Goal: Information Seeking & Learning: Check status

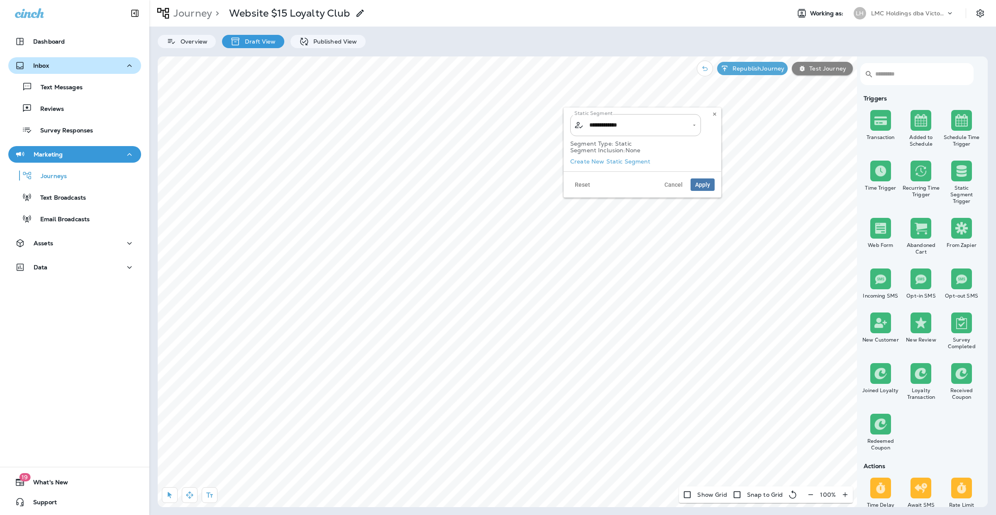
click at [53, 64] on div "Inbox" at bounding box center [75, 66] width 120 height 10
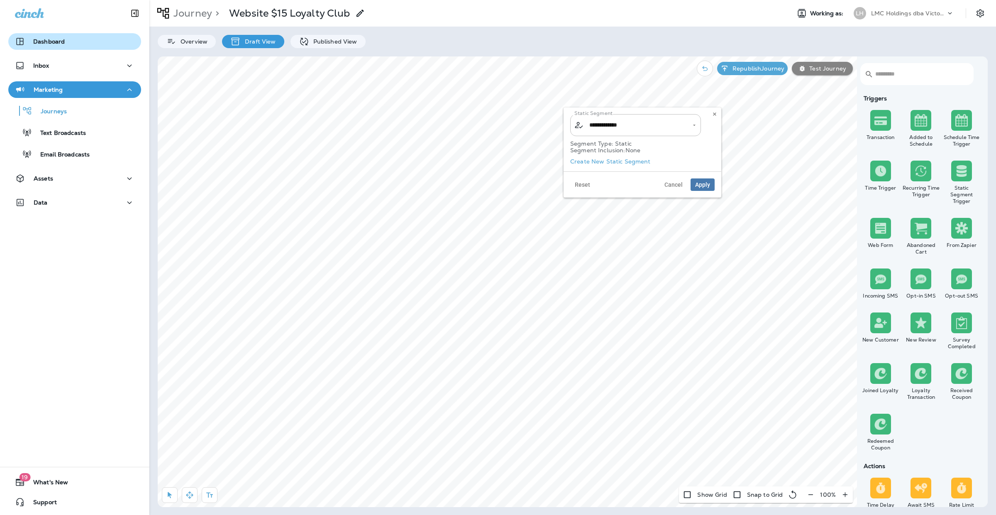
click at [61, 39] on p "Dashboard" at bounding box center [49, 41] width 32 height 7
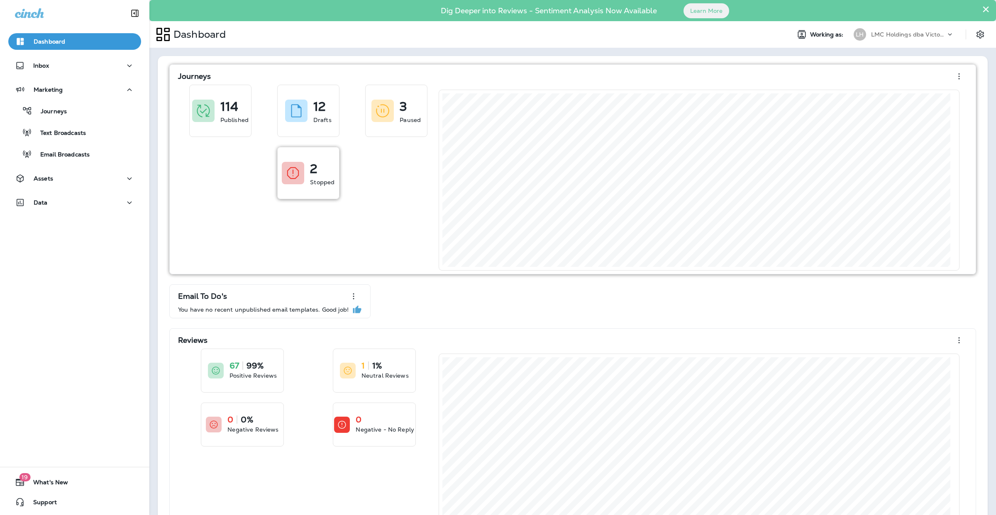
click at [283, 190] on div "2 Stopped" at bounding box center [308, 172] width 61 height 51
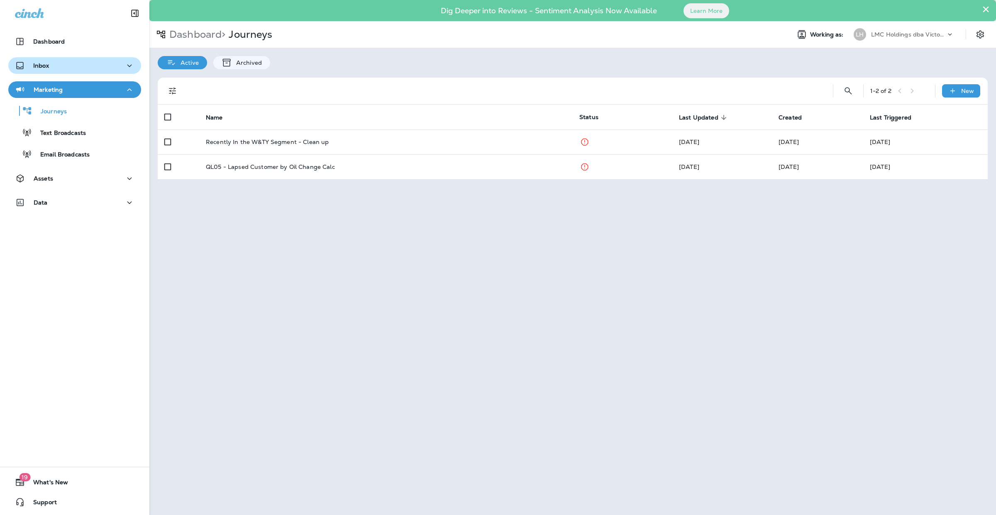
click at [75, 64] on div "Inbox" at bounding box center [75, 66] width 120 height 10
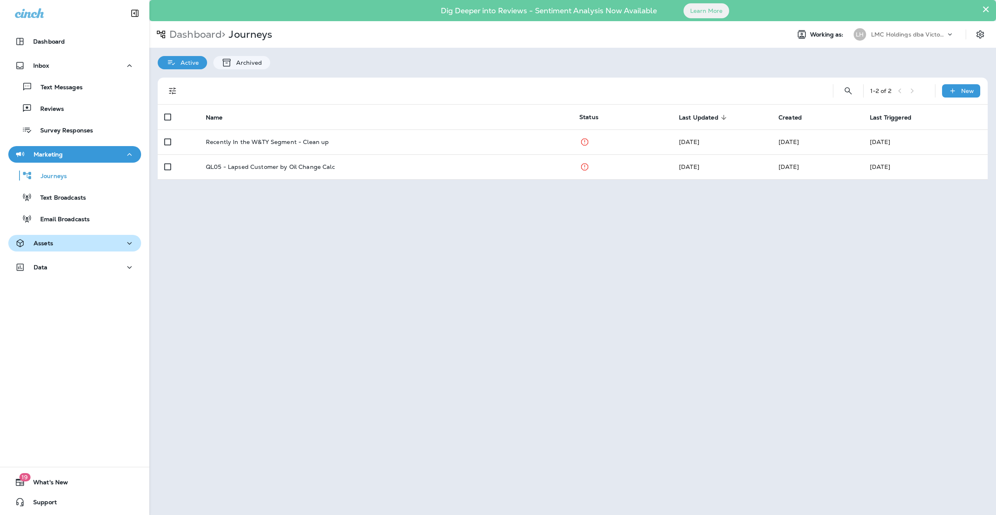
click at [59, 242] on div "Assets" at bounding box center [75, 243] width 120 height 10
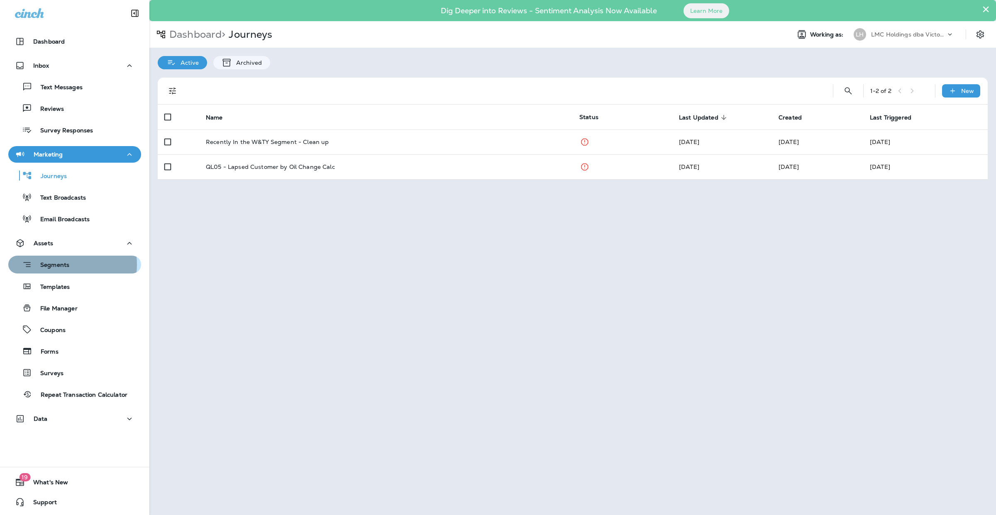
click at [61, 264] on p "Segments" at bounding box center [50, 265] width 37 height 8
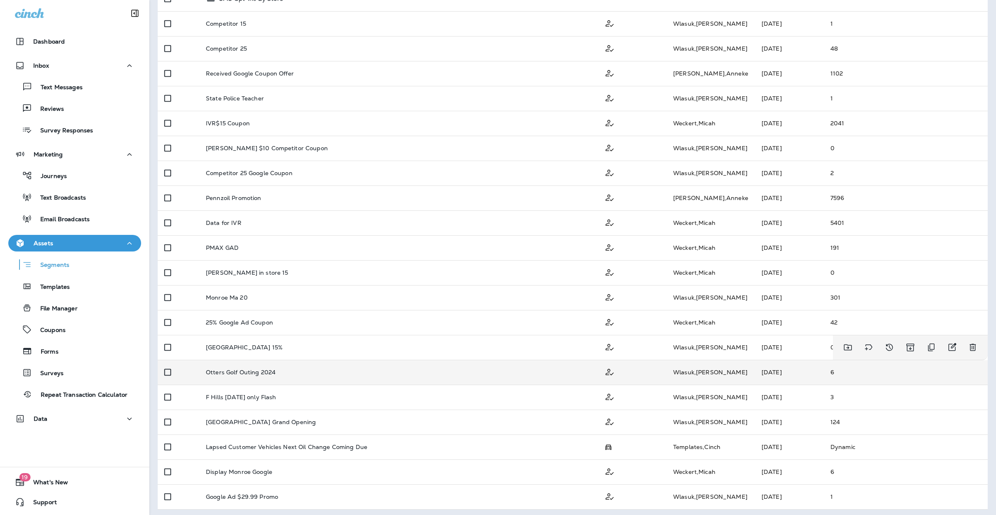
scroll to position [195, 0]
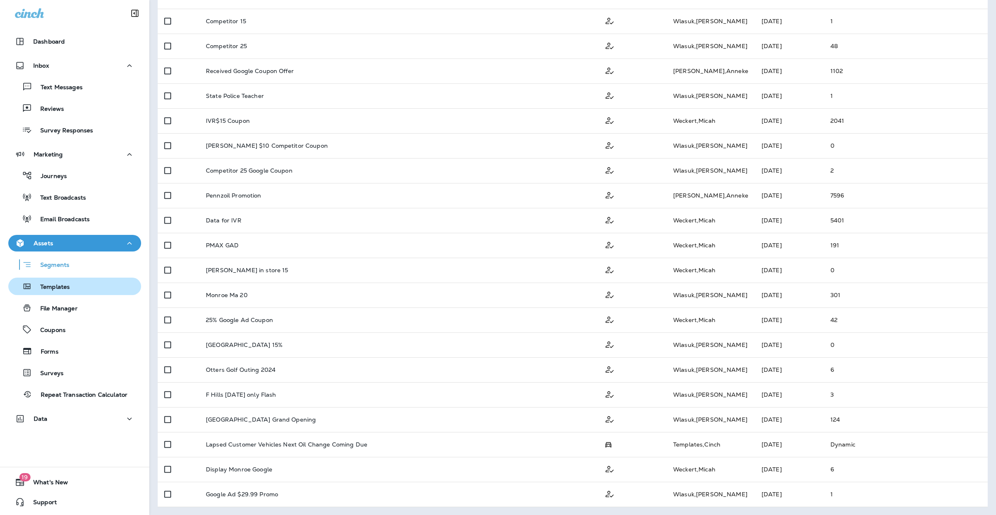
click at [70, 285] on div "Templates" at bounding box center [75, 286] width 126 height 12
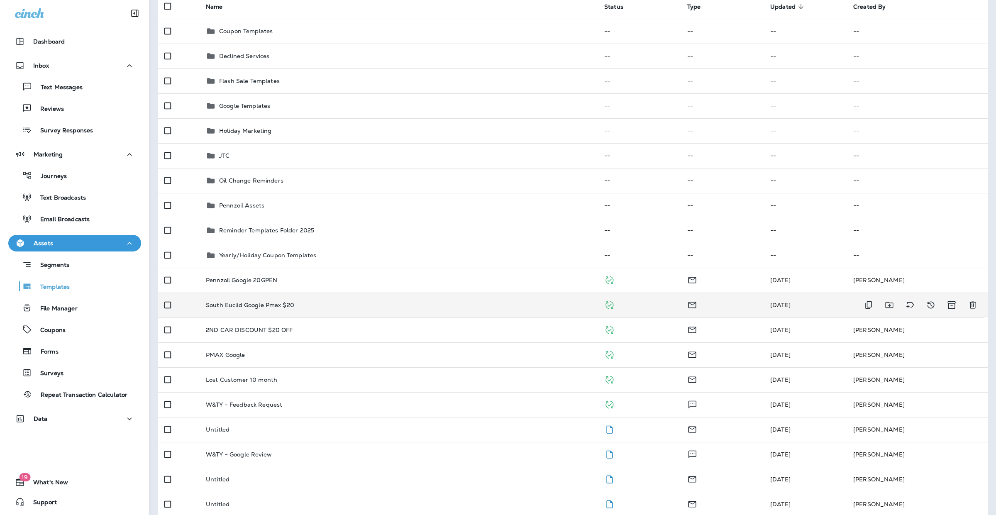
scroll to position [110, 0]
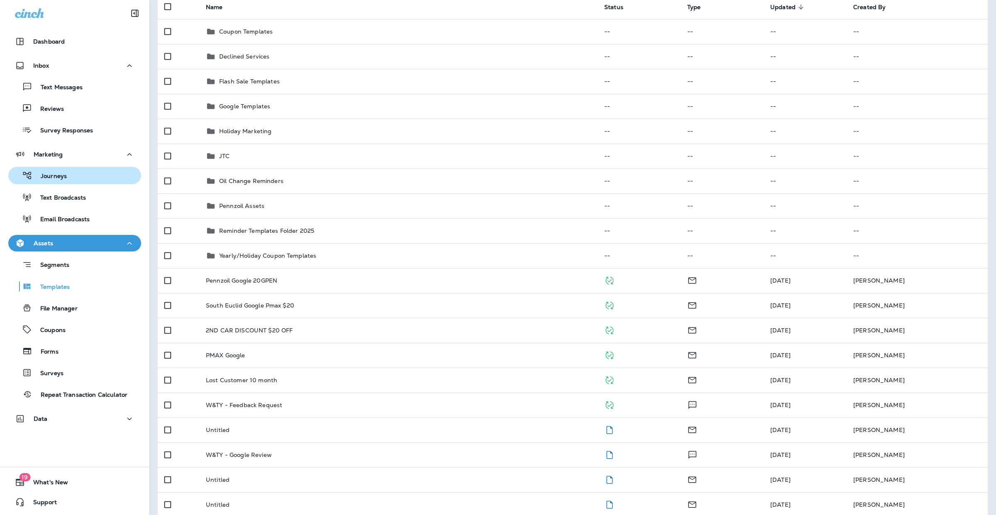
drag, startPoint x: 66, startPoint y: 172, endPoint x: 27, endPoint y: 177, distance: 38.9
click at [27, 177] on icon "button" at bounding box center [27, 175] width 8 height 7
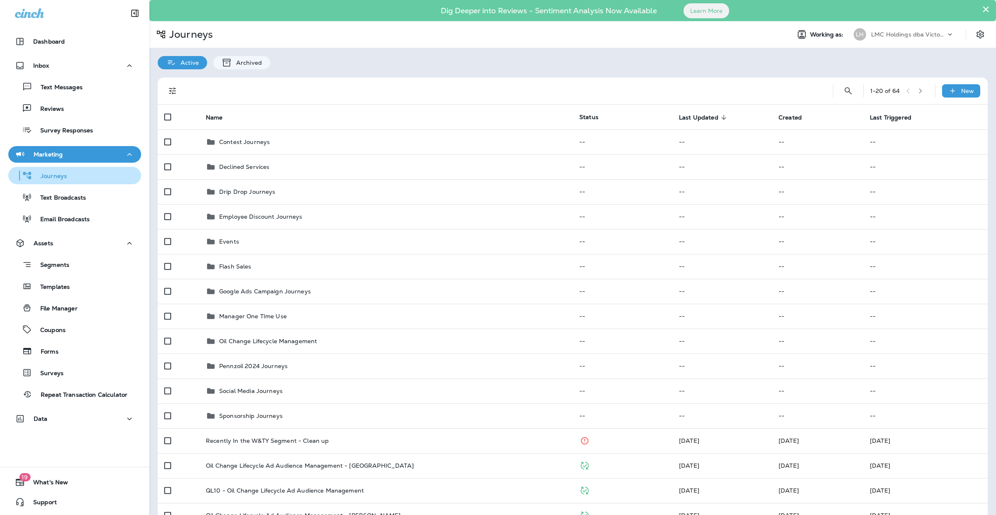
click at [698, 115] on span "Last Updated" at bounding box center [698, 117] width 39 height 7
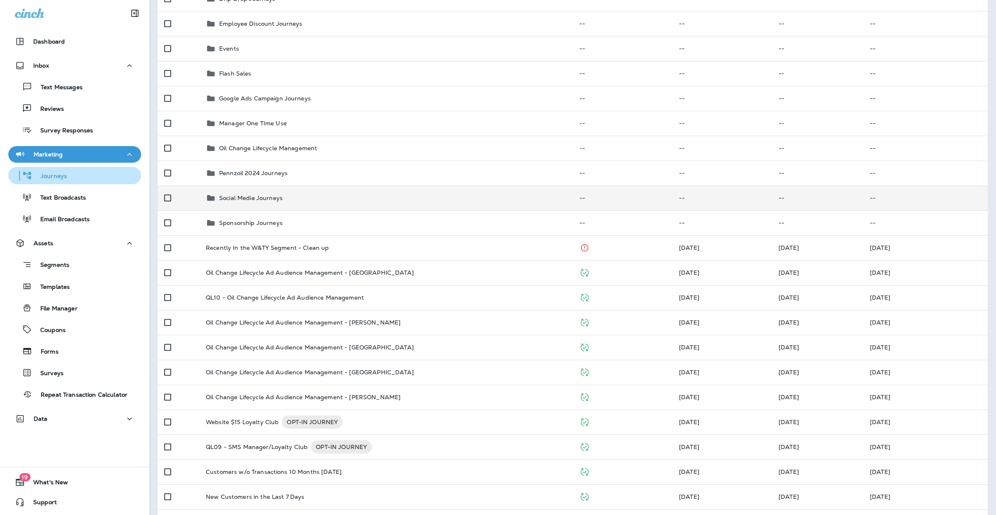
scroll to position [259, 0]
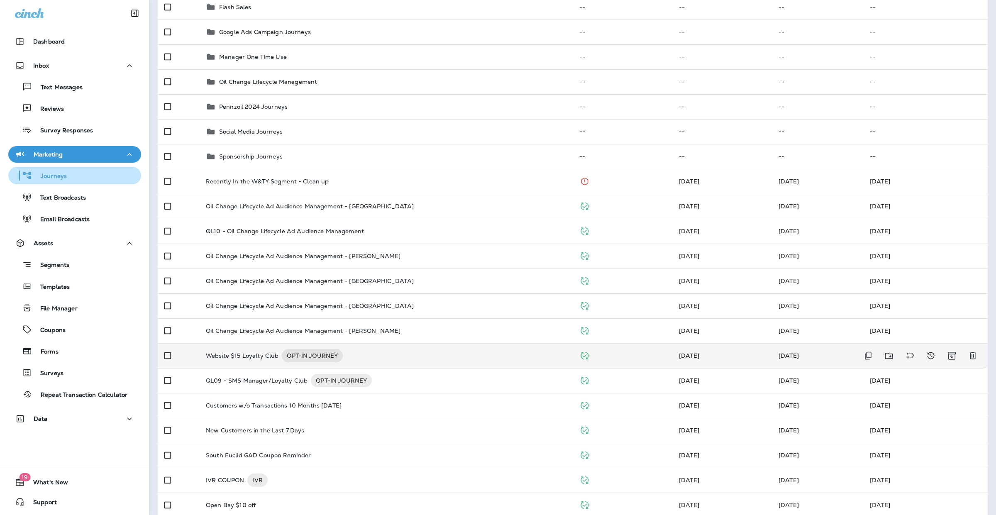
click at [442, 353] on div "Website $15 Loyalty Club OPT-IN JOURNEY" at bounding box center [386, 355] width 360 height 13
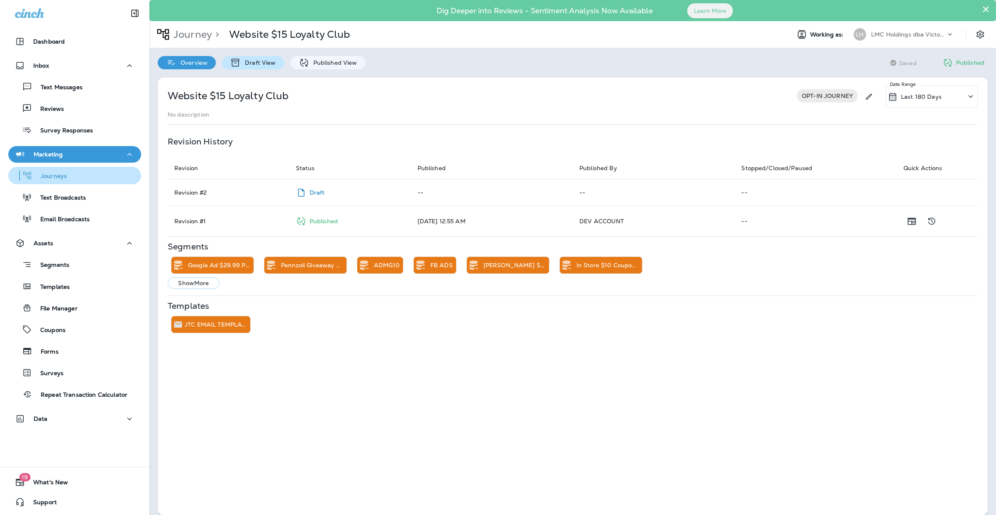
click at [267, 58] on div "Draft View" at bounding box center [253, 62] width 62 height 13
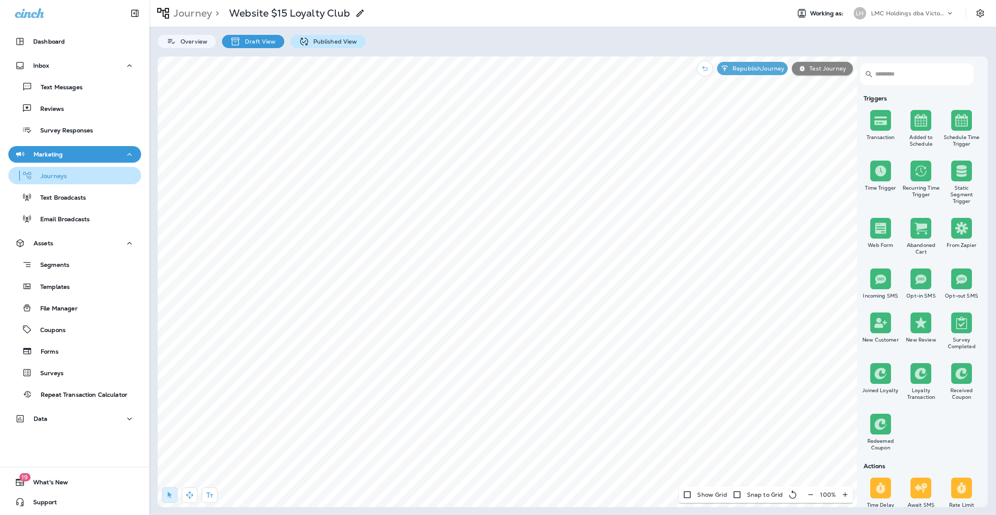
click at [343, 46] on div "Published View" at bounding box center [327, 41] width 75 height 13
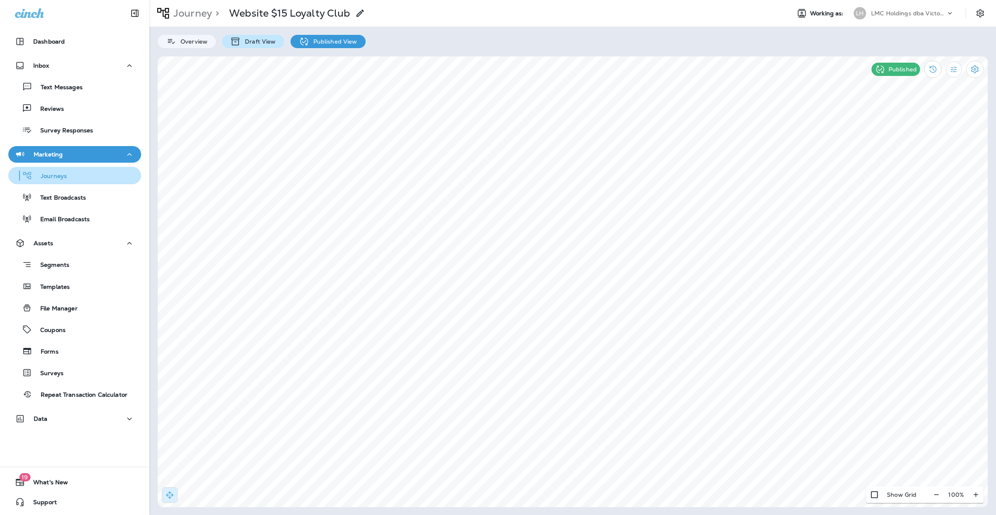
click at [247, 37] on div "Draft View" at bounding box center [253, 41] width 62 height 13
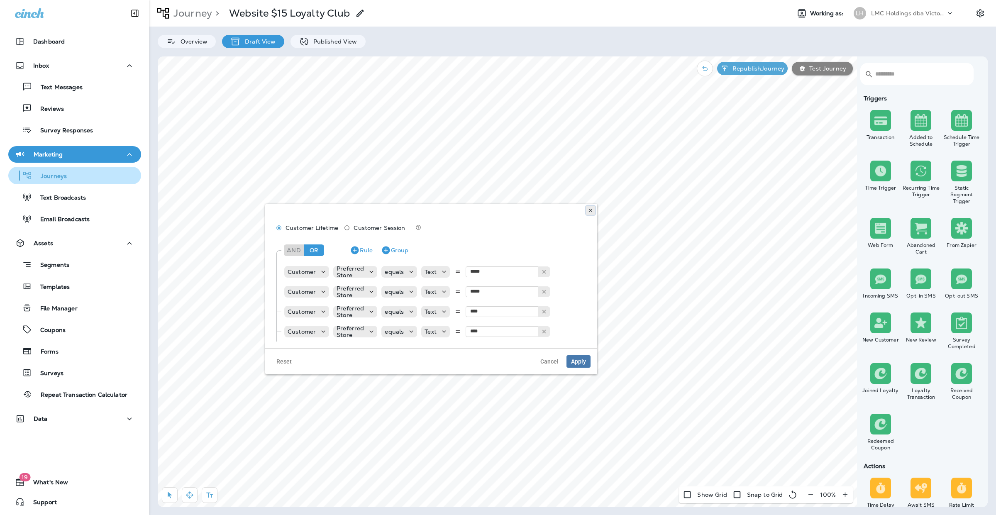
click at [593, 211] on button at bounding box center [590, 210] width 9 height 9
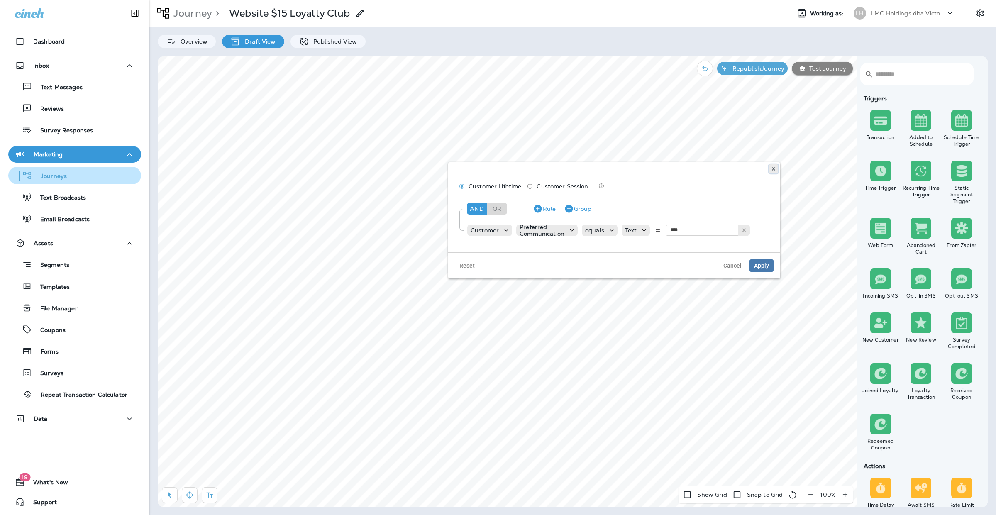
click at [771, 169] on icon at bounding box center [773, 168] width 5 height 5
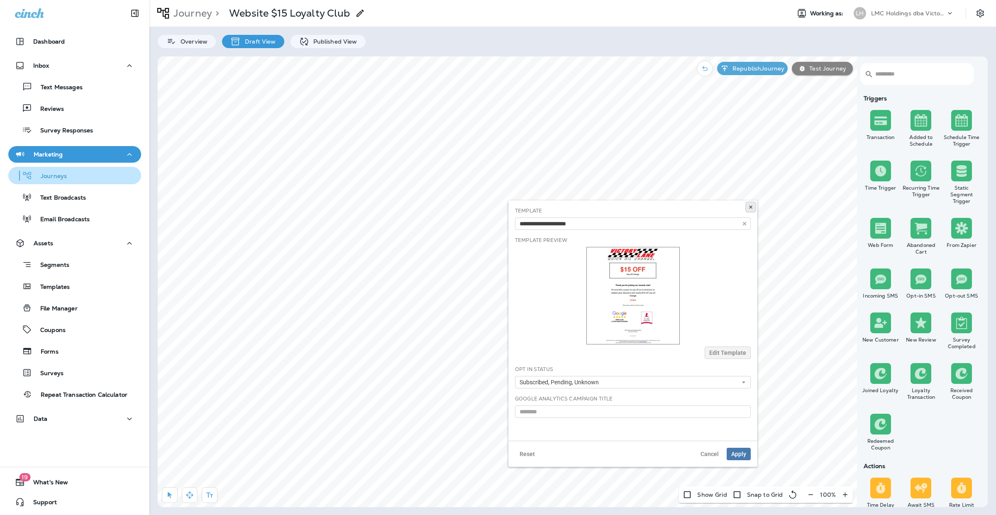
click at [749, 207] on icon at bounding box center [750, 207] width 5 height 5
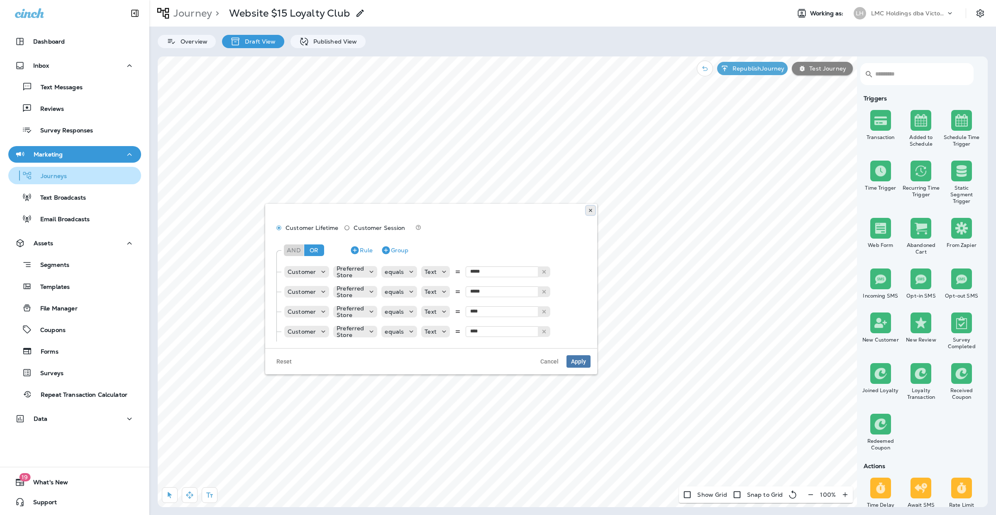
click at [592, 212] on icon at bounding box center [590, 210] width 5 height 5
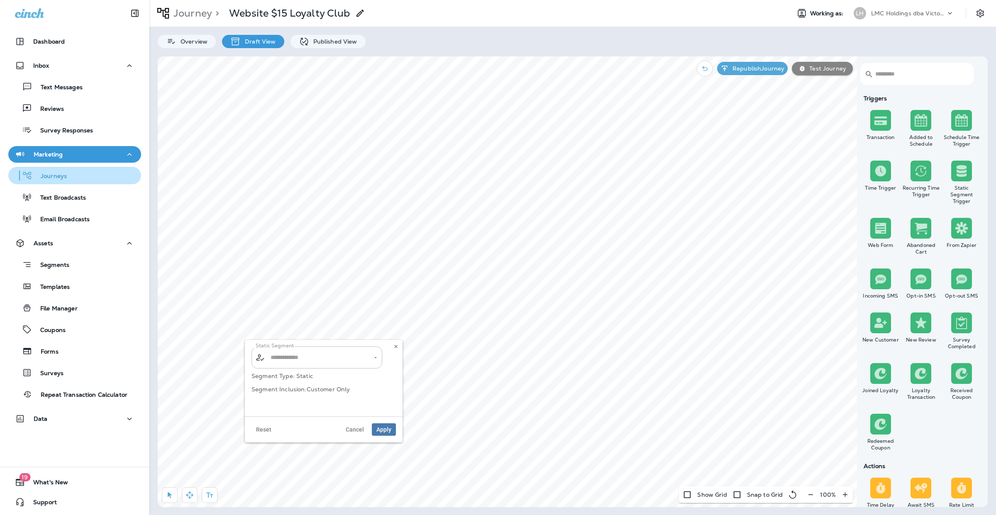
type input "**********"
click at [393, 344] on icon at bounding box center [395, 346] width 5 height 5
click at [54, 422] on div "Data" at bounding box center [75, 419] width 120 height 10
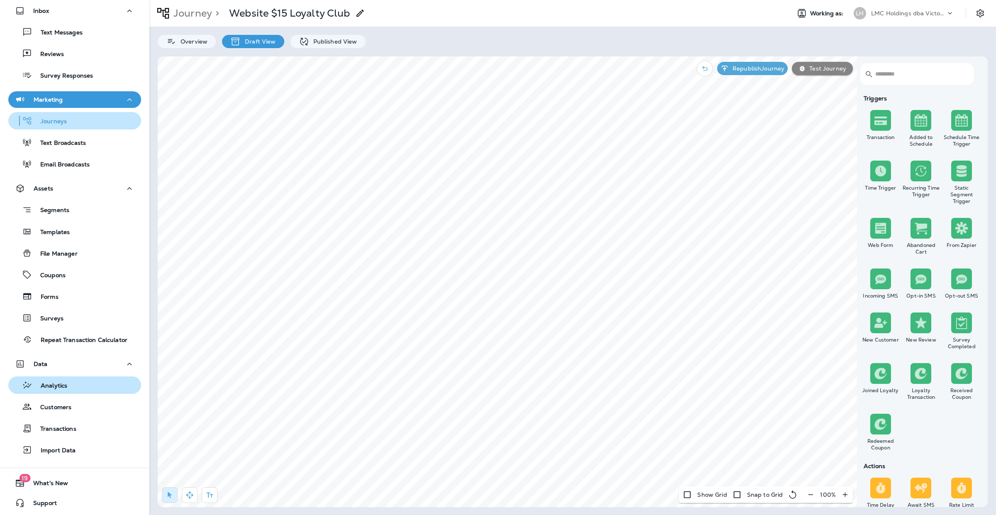
scroll to position [55, 0]
click at [55, 407] on p "Customers" at bounding box center [51, 407] width 39 height 8
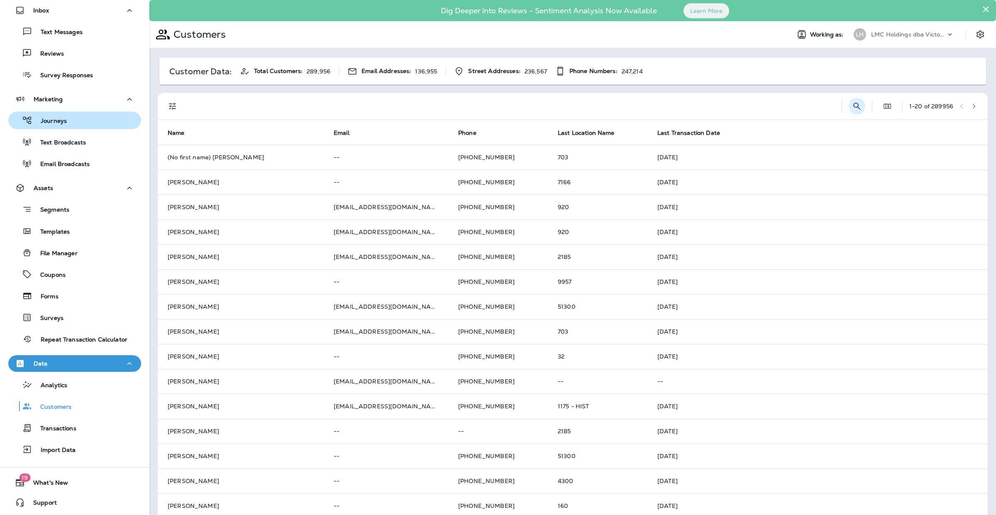
click at [852, 104] on icon "Search Customers" at bounding box center [857, 106] width 10 height 10
click at [807, 108] on input "text" at bounding box center [814, 106] width 86 height 22
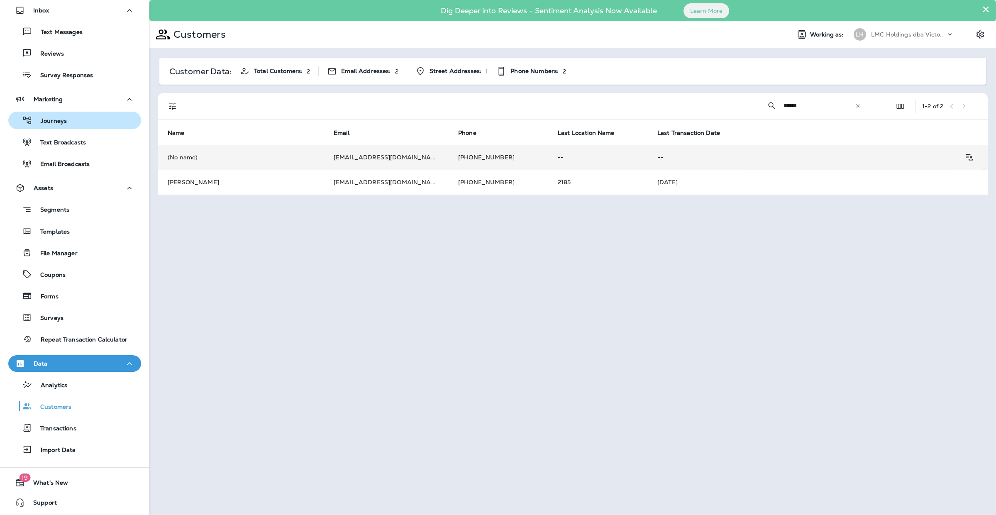
type input "******"
click at [517, 160] on td "[PHONE_NUMBER]" at bounding box center [498, 157] width 100 height 25
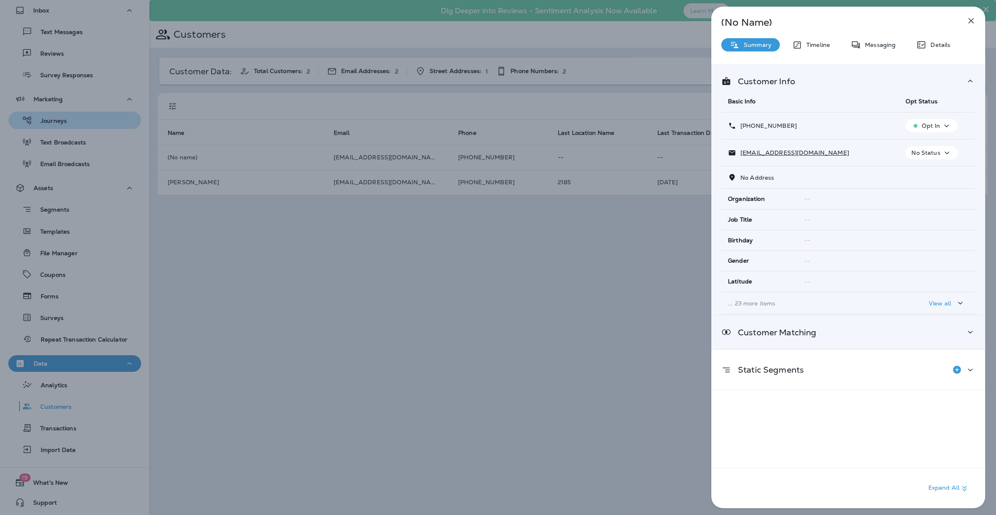
click at [904, 333] on div "Customer Matching" at bounding box center [848, 332] width 254 height 10
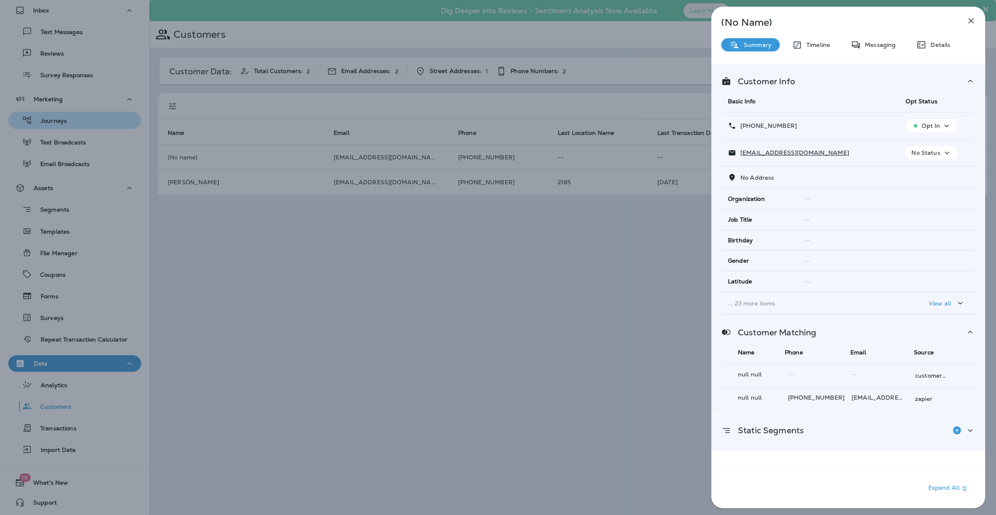
click at [859, 432] on div "Static Segments" at bounding box center [848, 430] width 254 height 17
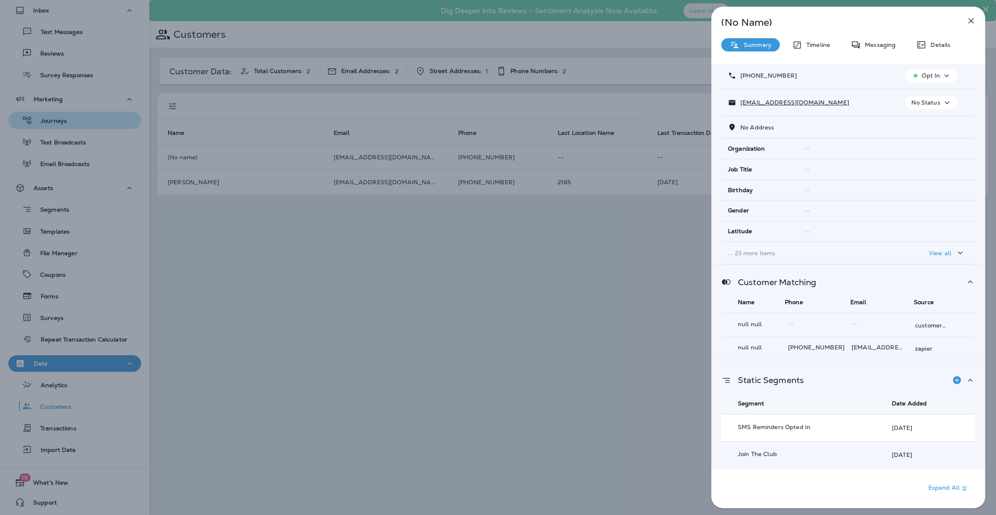
scroll to position [53, 0]
click at [810, 45] on p "Timeline" at bounding box center [816, 44] width 28 height 7
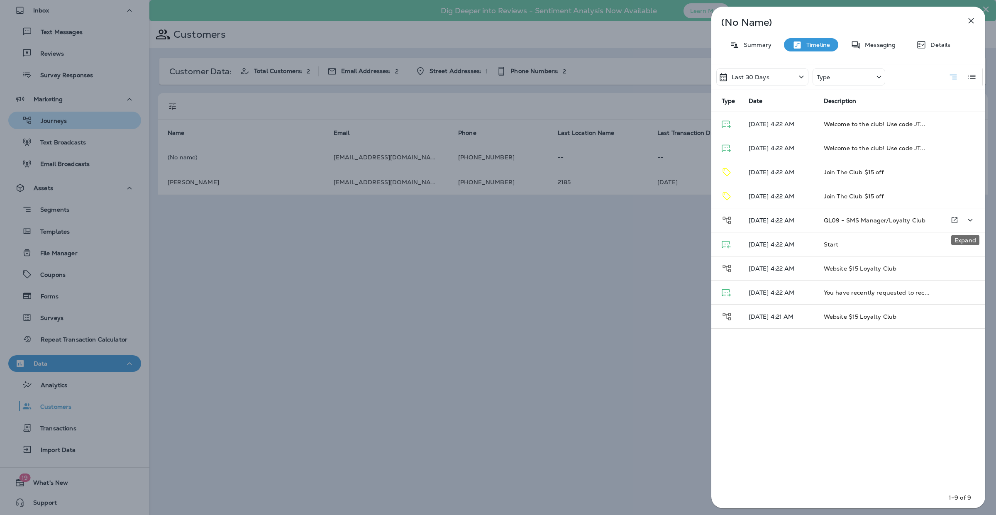
click at [967, 217] on icon "Expand" at bounding box center [970, 220] width 10 height 10
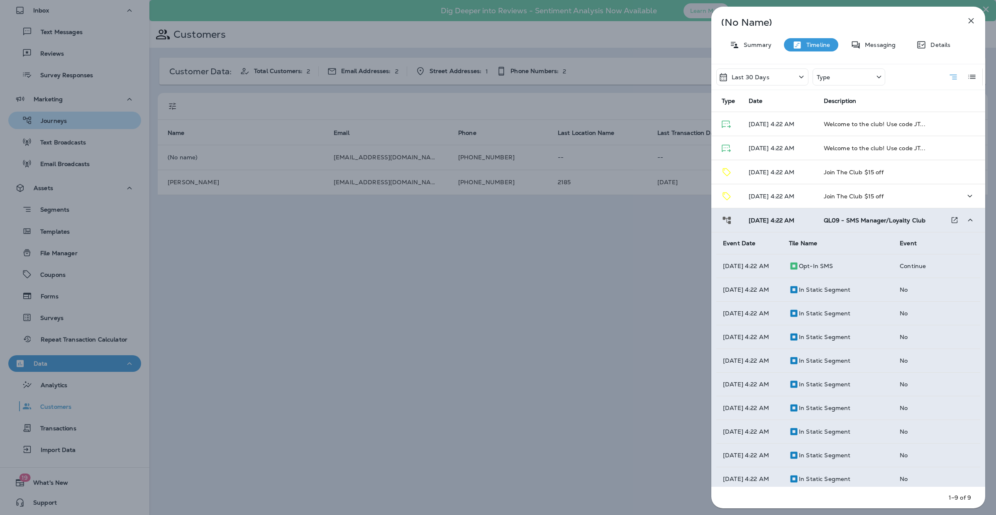
click at [894, 193] on td "Join The Club $15 off" at bounding box center [878, 196] width 123 height 24
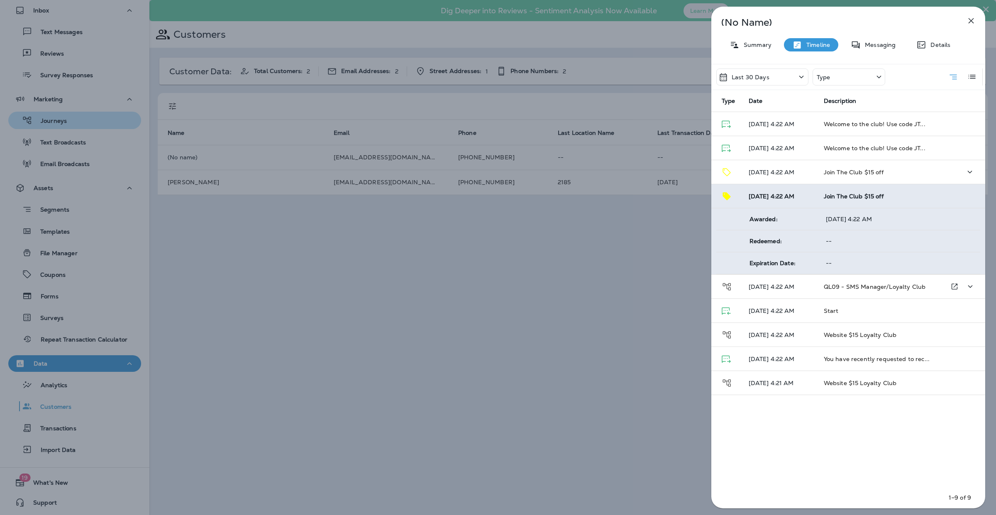
click at [922, 171] on td "Join The Club $15 off" at bounding box center [878, 172] width 123 height 24
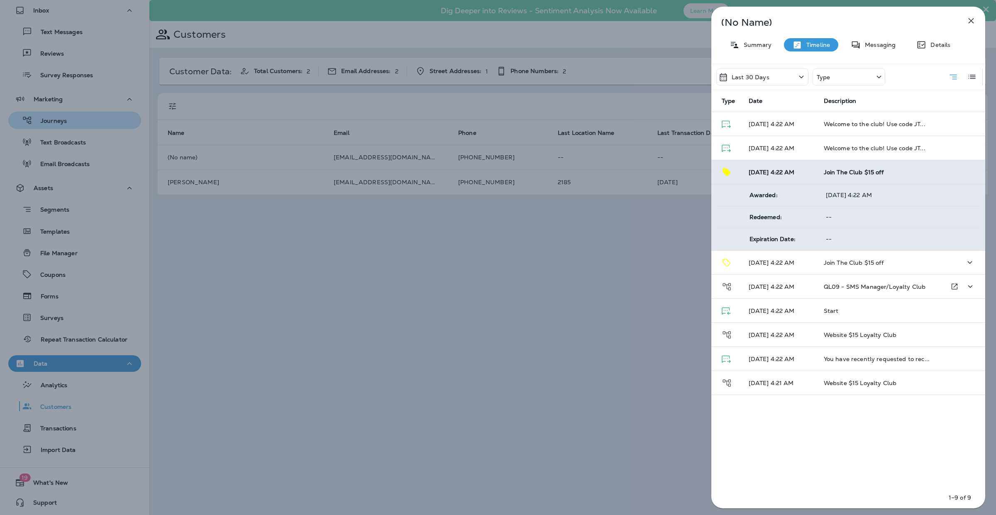
click at [889, 259] on td "Join The Club $15 off" at bounding box center [878, 263] width 123 height 24
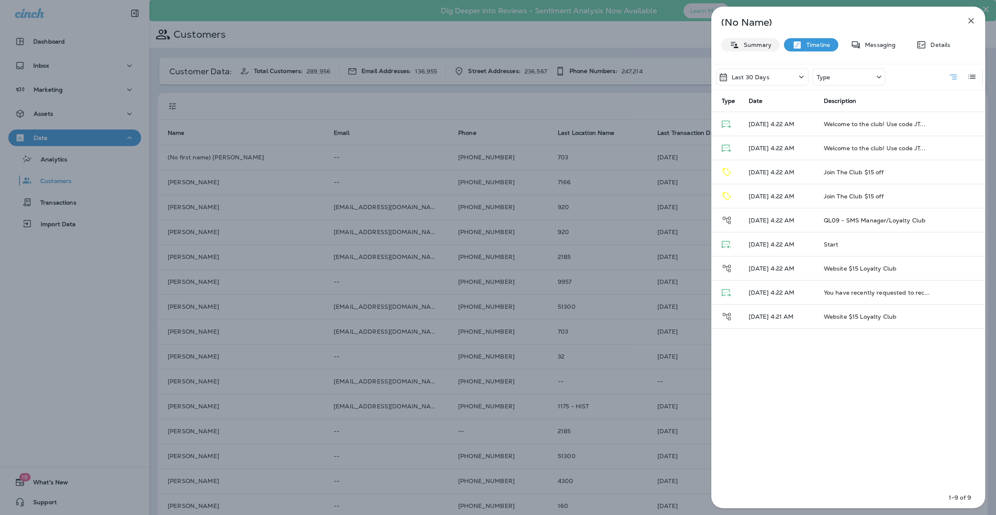
click at [769, 41] on p "Summary" at bounding box center [755, 44] width 32 height 7
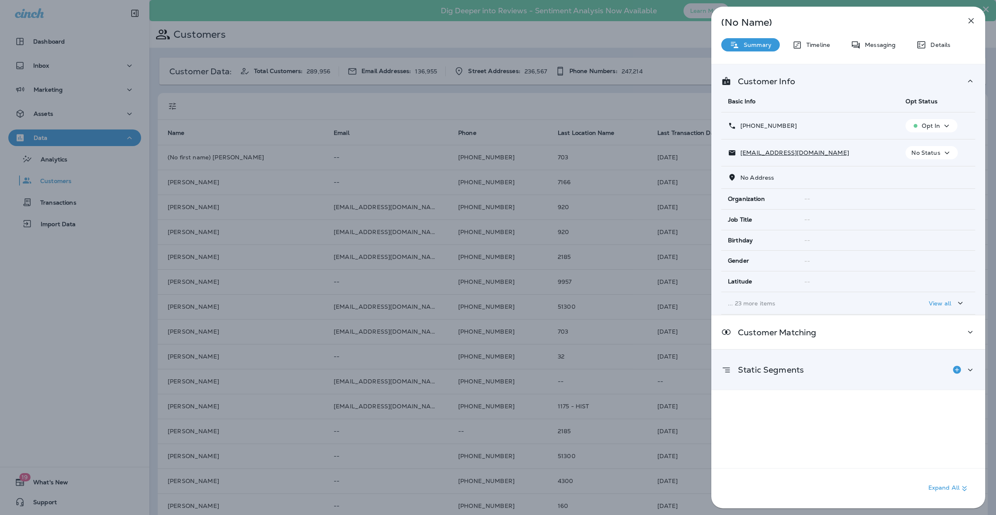
click at [878, 370] on div "Static Segments" at bounding box center [848, 369] width 254 height 17
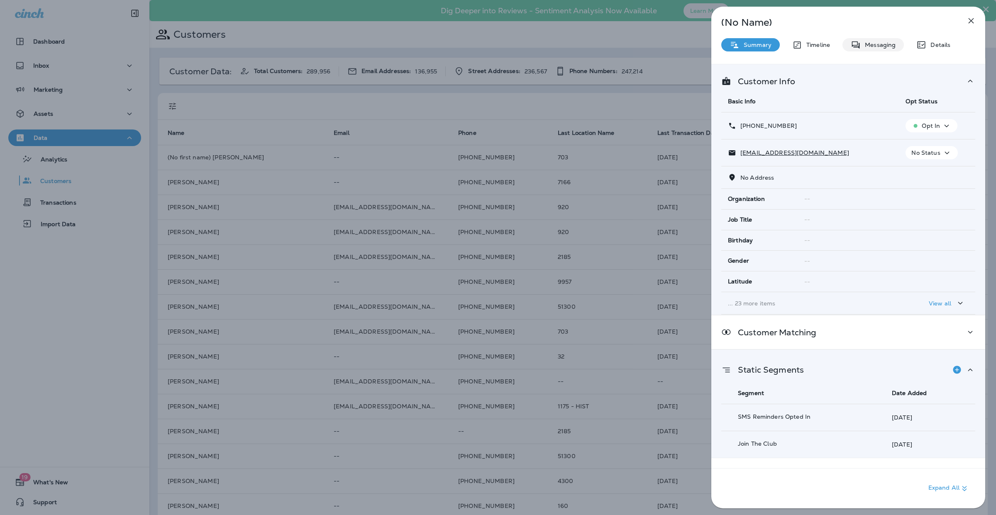
click at [882, 41] on p "Messaging" at bounding box center [878, 44] width 35 height 7
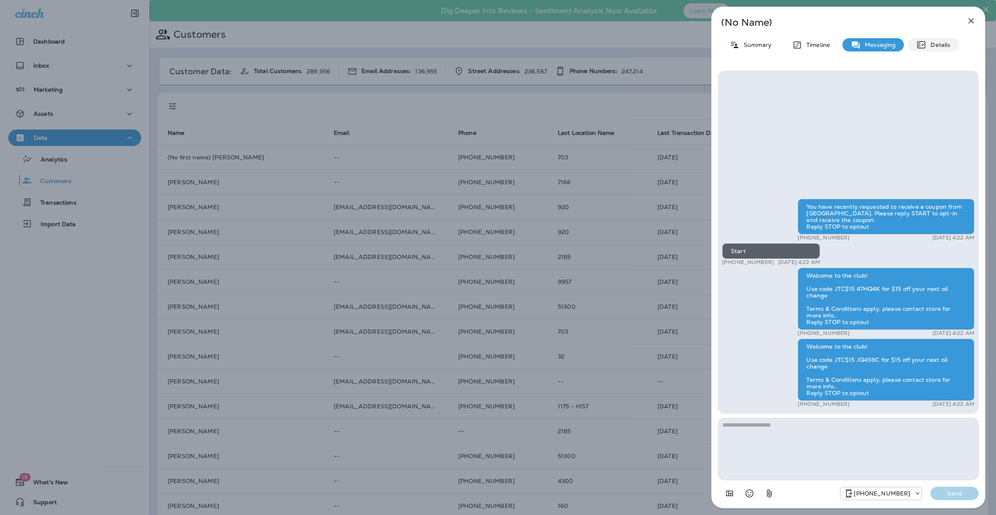
click at [936, 39] on div "Details" at bounding box center [933, 44] width 51 height 13
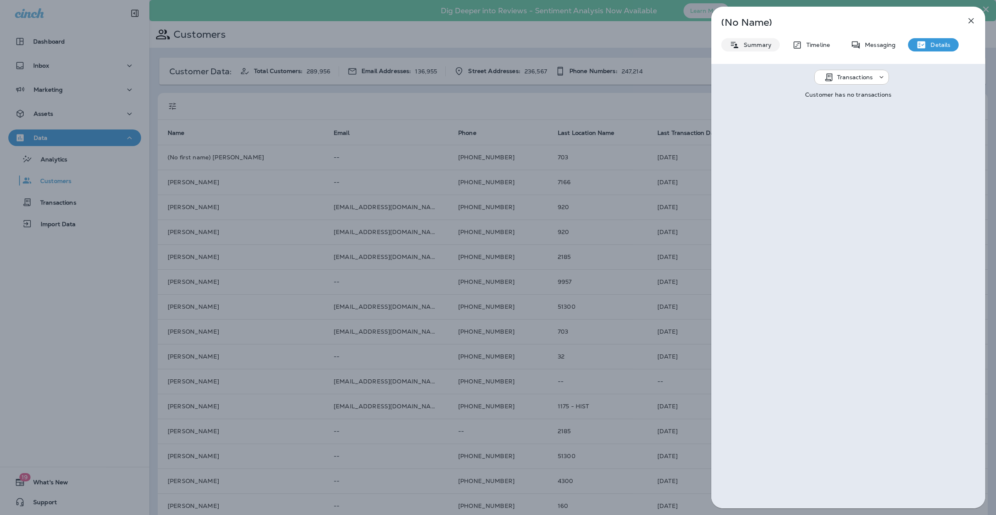
click at [739, 46] on p "Summary" at bounding box center [755, 44] width 32 height 7
